Goal: Task Accomplishment & Management: Use online tool/utility

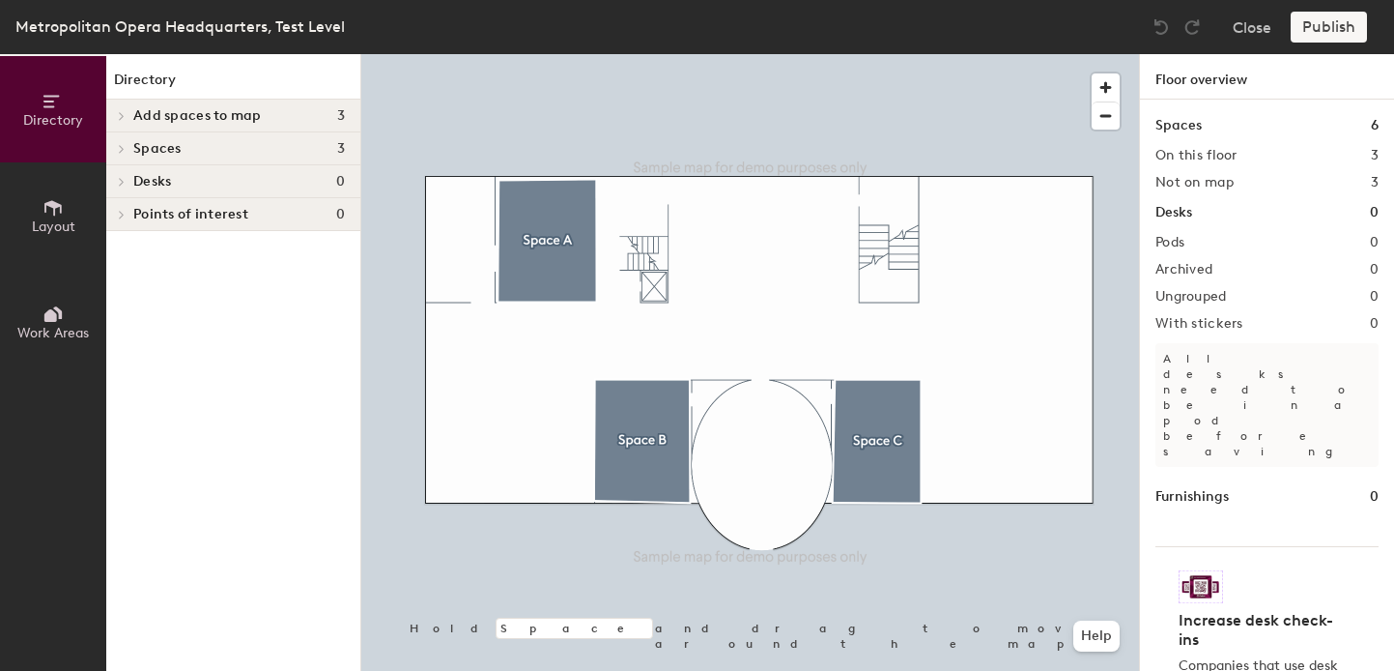
click at [509, 54] on div at bounding box center [750, 54] width 778 height 0
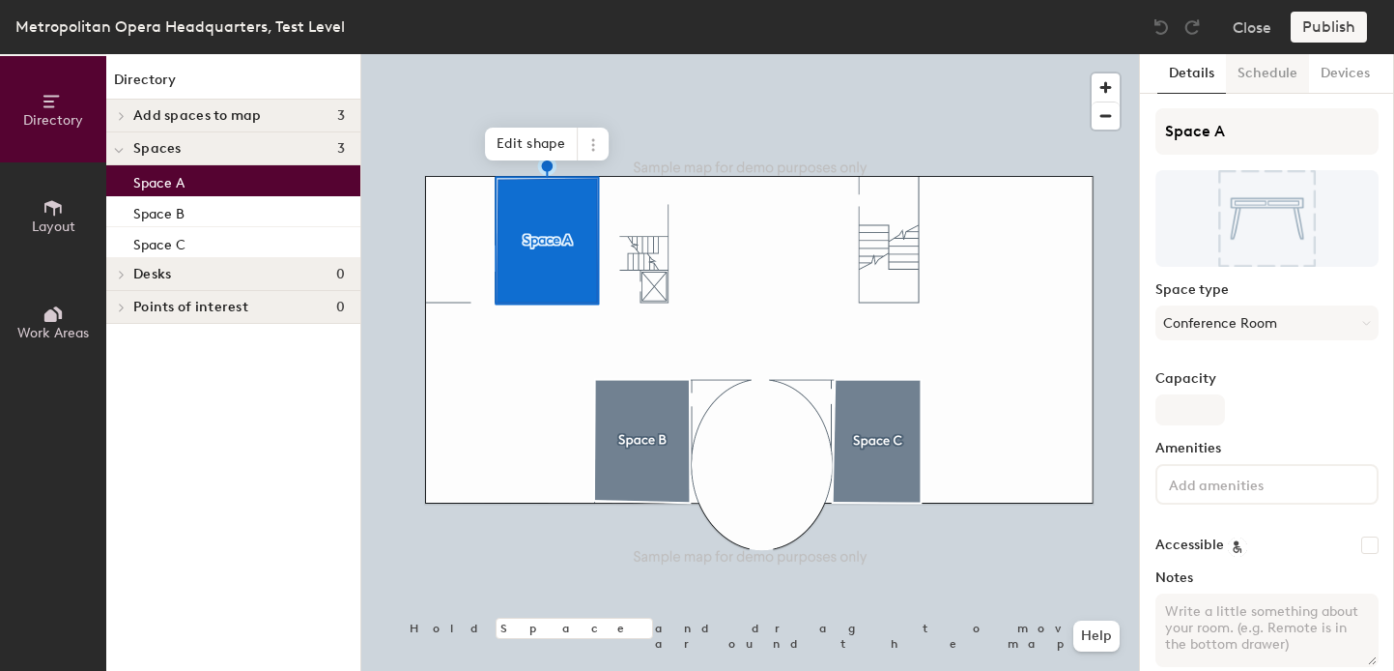
click at [1269, 62] on button "Schedule" at bounding box center [1267, 74] width 83 height 40
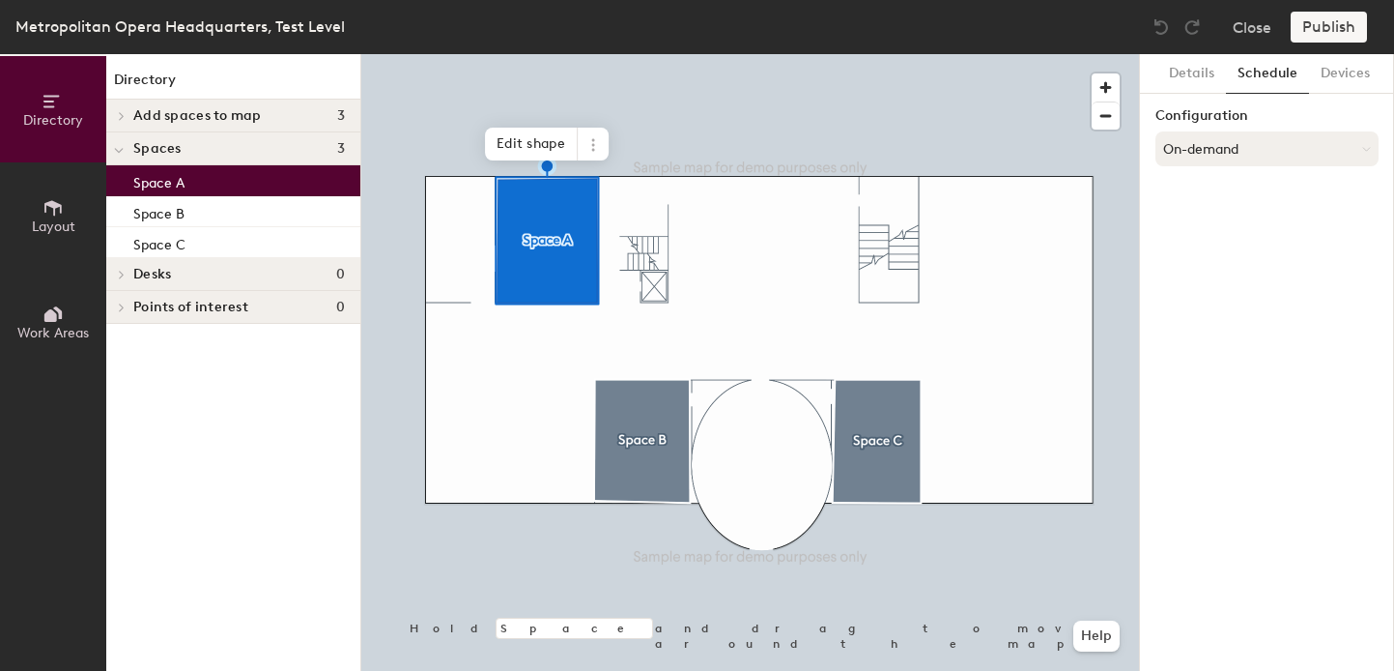
click at [1245, 153] on button "On-demand" at bounding box center [1267, 148] width 223 height 35
click at [1233, 224] on div "Scheduled" at bounding box center [1267, 226] width 221 height 29
click at [1237, 189] on button "Select account" at bounding box center [1267, 191] width 223 height 35
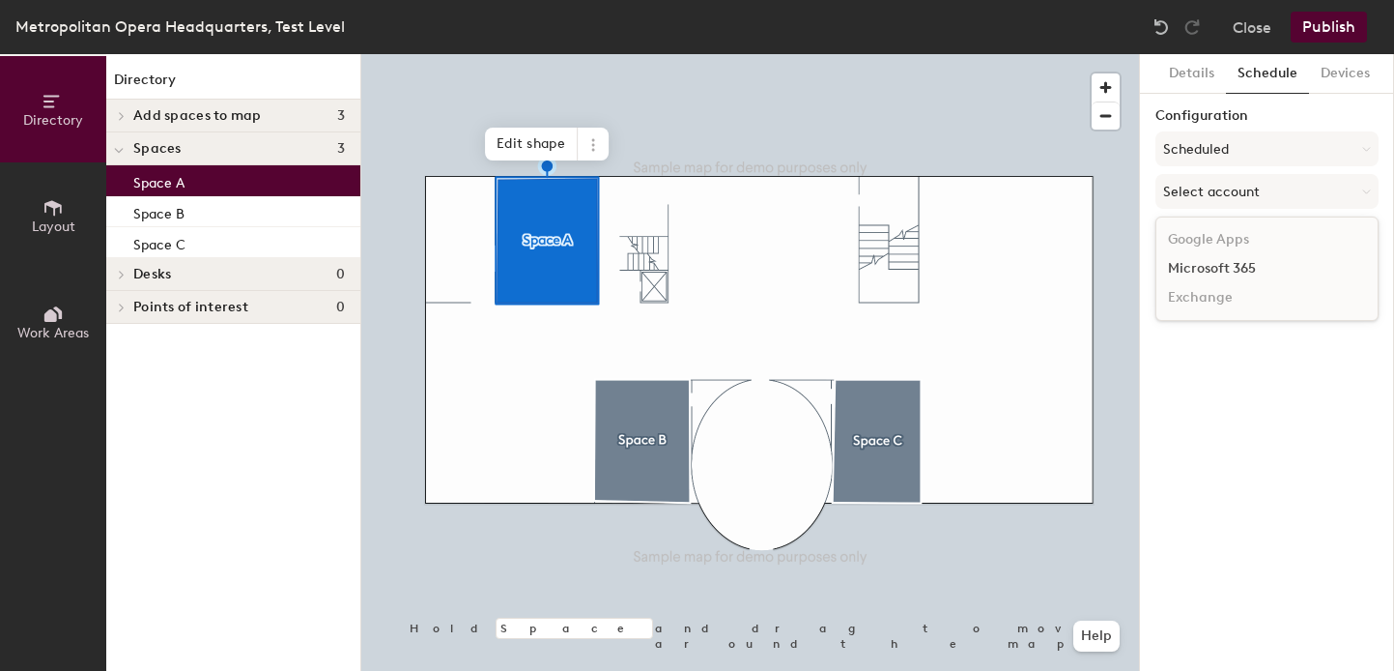
click at [1226, 265] on div "Microsoft 365" at bounding box center [1267, 268] width 221 height 29
click at [1232, 268] on input at bounding box center [1267, 266] width 223 height 35
